Goal: Transaction & Acquisition: Download file/media

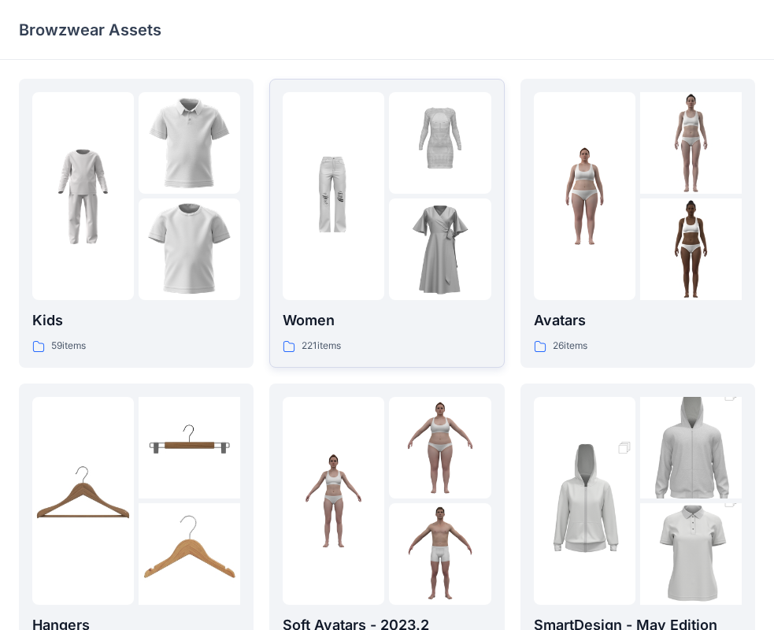
click at [396, 207] on img at bounding box center [440, 249] width 102 height 102
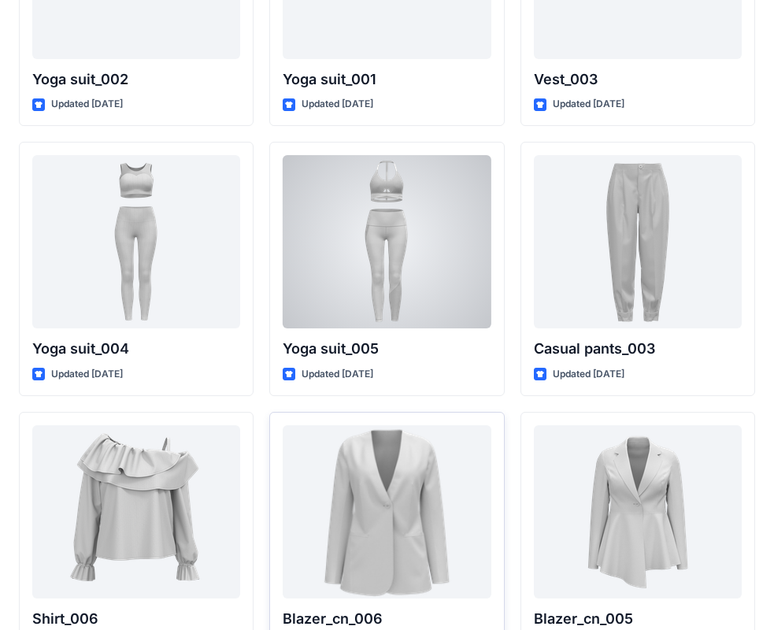
scroll to position [8826, 0]
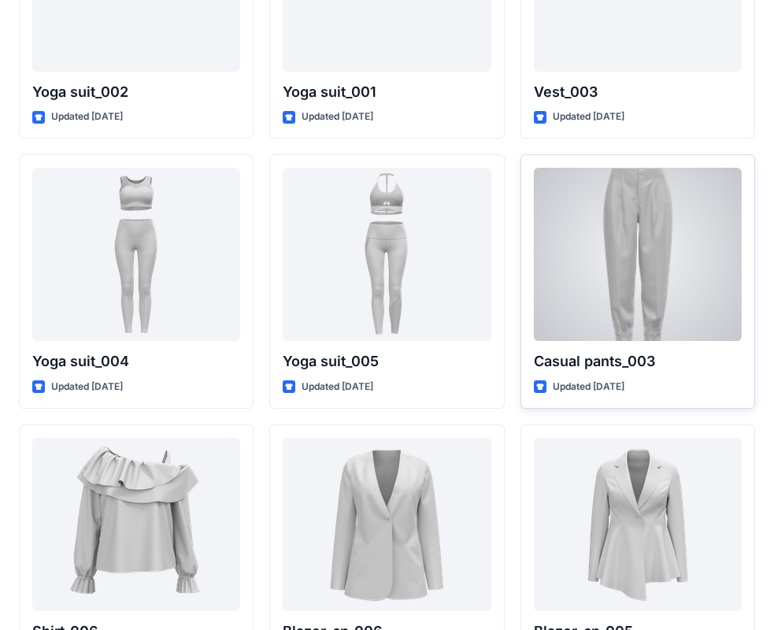
click at [630, 278] on div at bounding box center [638, 254] width 208 height 173
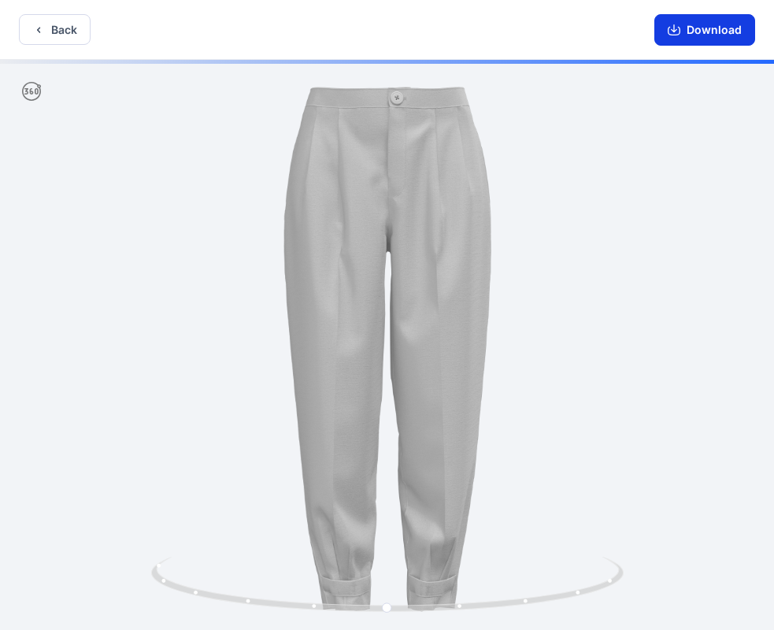
click at [718, 31] on button "Download" at bounding box center [704, 29] width 101 height 31
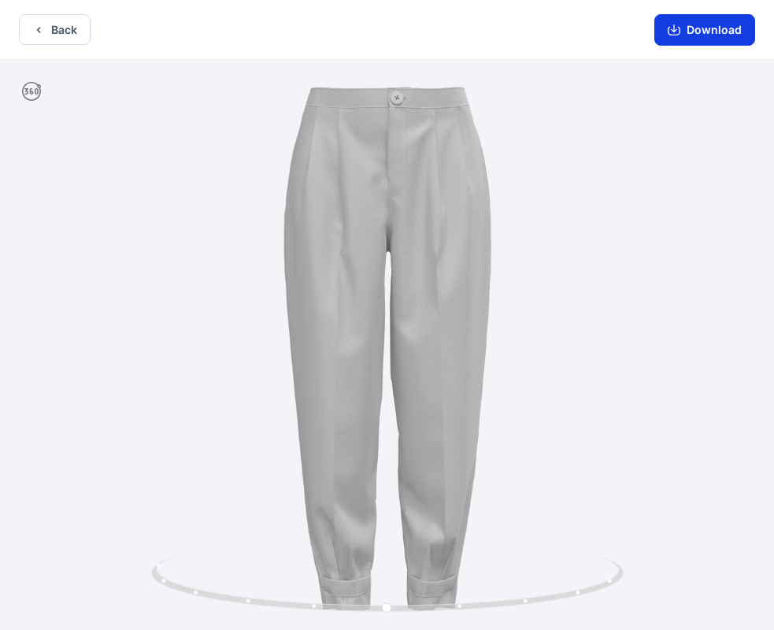
click at [731, 28] on button "Download" at bounding box center [704, 29] width 101 height 31
